Goal: Task Accomplishment & Management: Use online tool/utility

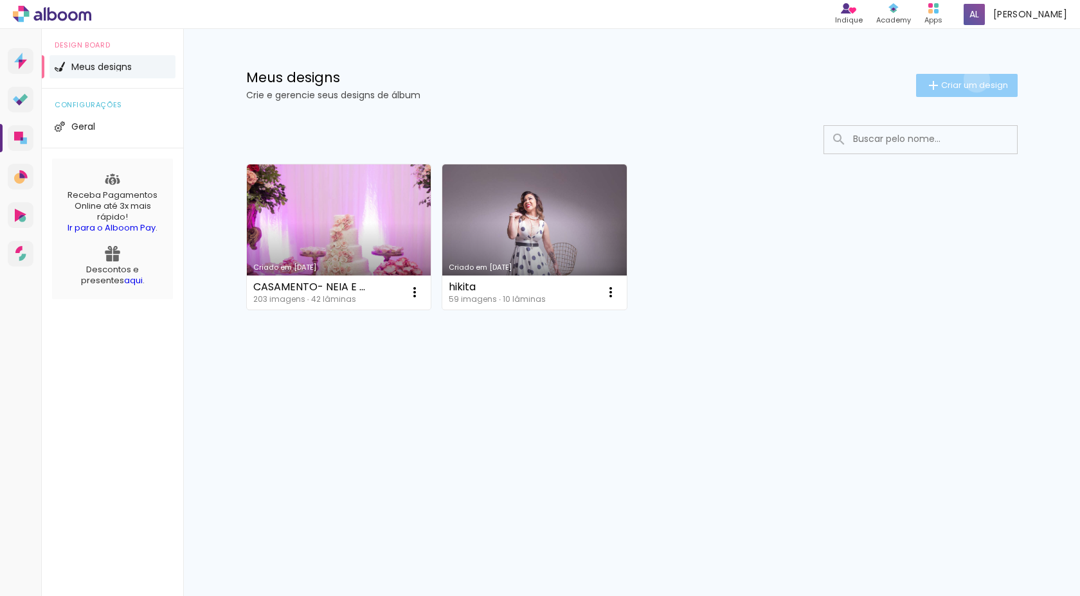
click at [974, 81] on span "Criar um design" at bounding box center [974, 85] width 67 height 8
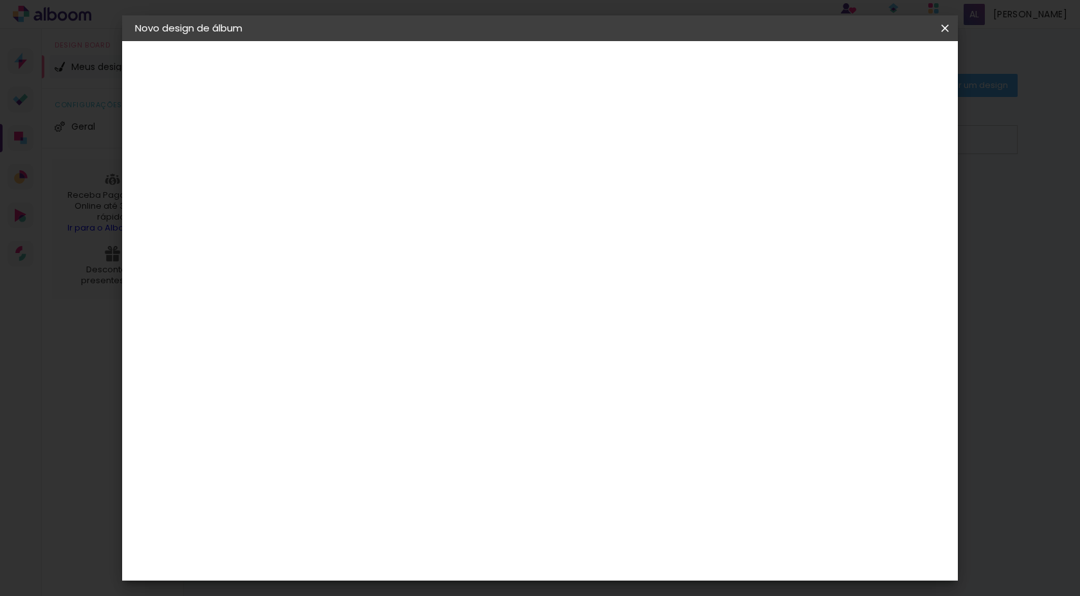
click at [345, 171] on input at bounding box center [345, 173] width 0 height 20
type input "a"
type input "ALBUM - [PERSON_NAME] e [PERSON_NAME]"
type paper-input "ALBUM - [PERSON_NAME] e [PERSON_NAME]"
click at [0, 0] on slot "Avançar" at bounding box center [0, 0] width 0 height 0
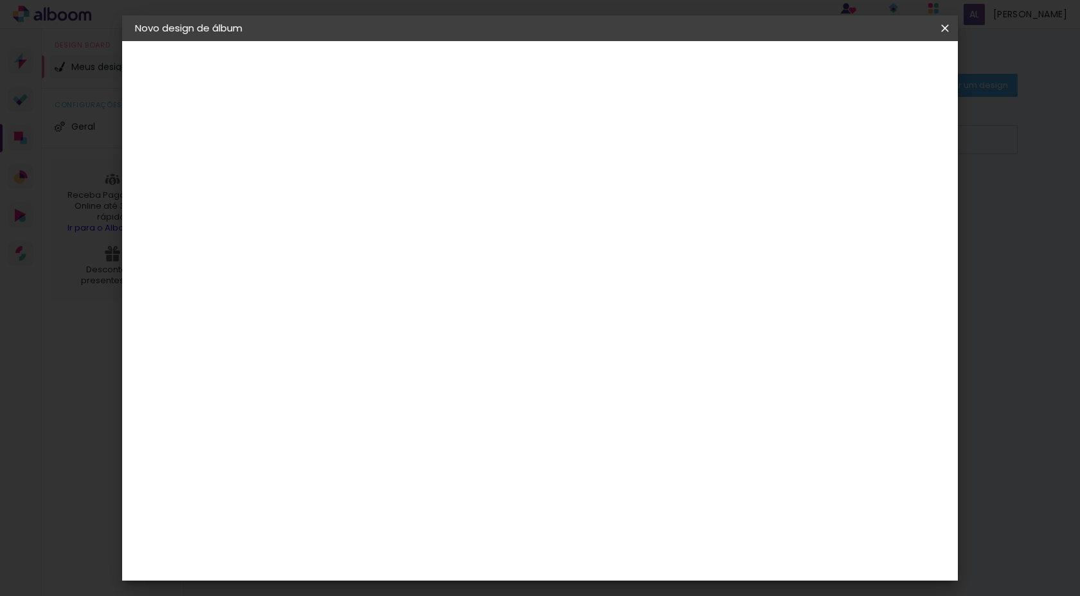
click at [0, 0] on slot "Tamanho Livre" at bounding box center [0, 0] width 0 height 0
click at [411, 245] on input at bounding box center [378, 244] width 130 height 16
type input "VI"
type paper-input "VI"
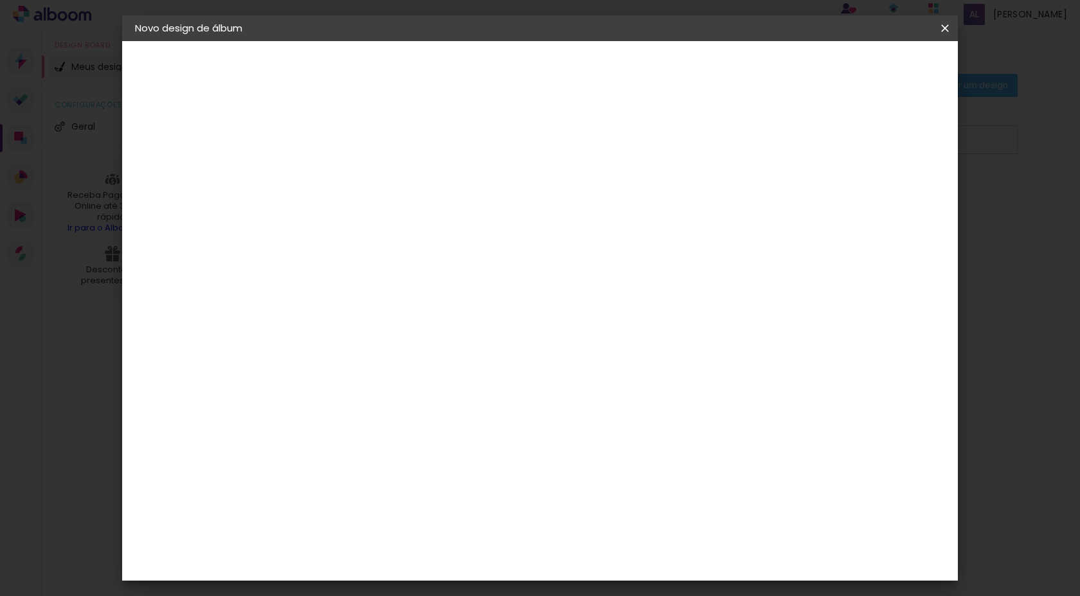
click at [0, 0] on slot "Voltar" at bounding box center [0, 0] width 0 height 0
click at [0, 0] on slot "Avançar" at bounding box center [0, 0] width 0 height 0
click at [379, 341] on div "Viacolor" at bounding box center [358, 338] width 42 height 10
click at [551, 199] on paper-item "Tamanho Livre" at bounding box center [494, 195] width 114 height 28
click at [0, 0] on slot "Avançar" at bounding box center [0, 0] width 0 height 0
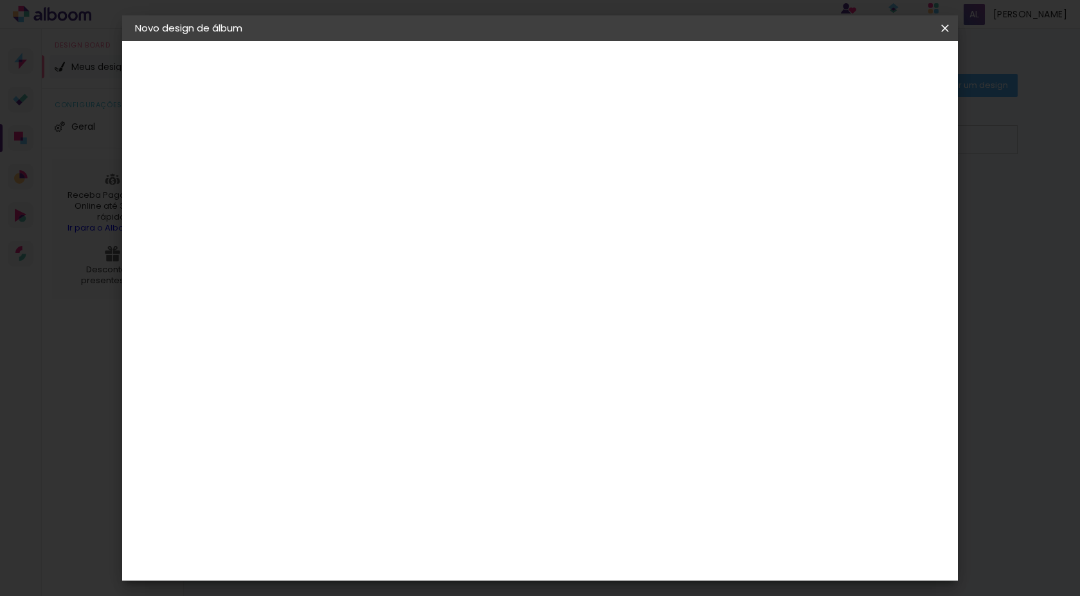
click at [801, 147] on div at bounding box center [795, 148] width 12 height 12
type paper-checkbox "on"
click at [371, 150] on div "mm" at bounding box center [369, 147] width 21 height 10
click at [571, 155] on div "mm Mostrar sangria" at bounding box center [592, 101] width 607 height 121
click at [864, 64] on span "Iniciar design" at bounding box center [835, 68] width 58 height 9
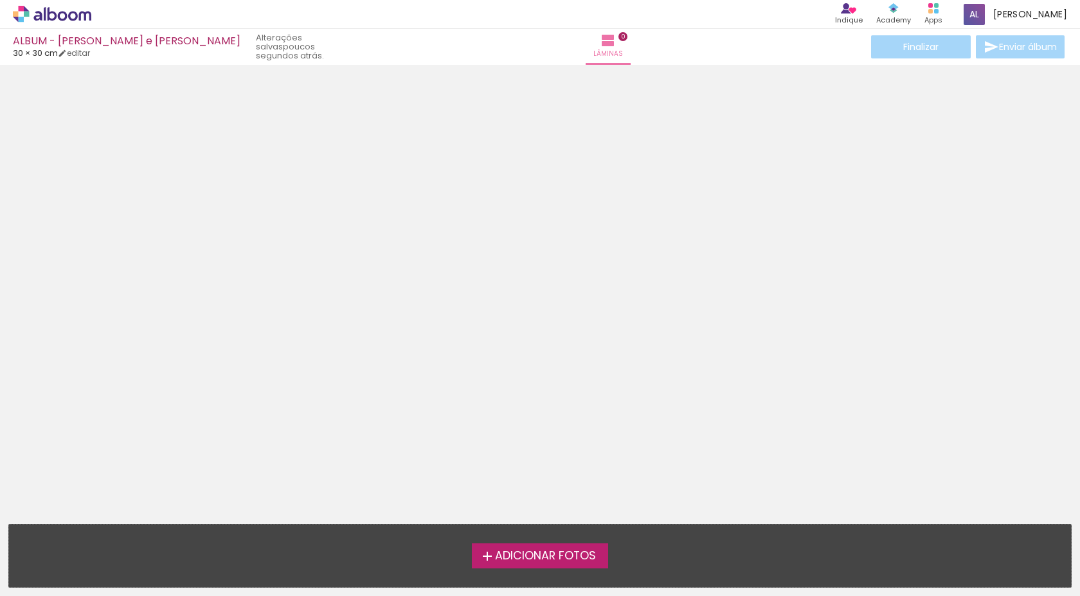
click at [540, 557] on span "Adicionar Fotos" at bounding box center [545, 557] width 101 height 12
click at [0, 0] on input "file" at bounding box center [0, 0] width 0 height 0
